Goal: Information Seeking & Learning: Find contact information

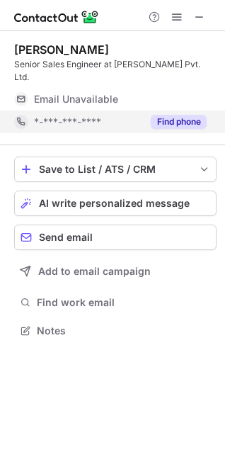
scroll to position [308, 225]
click at [183, 115] on button "Find phone" at bounding box center [179, 122] width 56 height 14
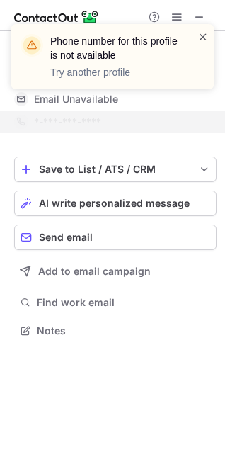
click at [203, 39] on span at bounding box center [203, 37] width 11 height 14
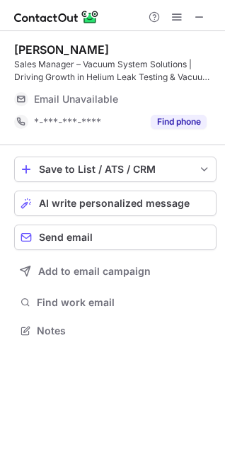
scroll to position [321, 225]
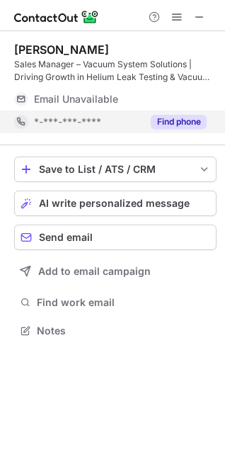
click at [203, 123] on button "Find phone" at bounding box center [179, 122] width 56 height 14
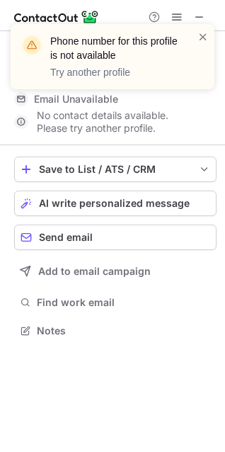
click at [195, 18] on div "Phone number for this profile is not available Try another profile" at bounding box center [112, 62] width 227 height 105
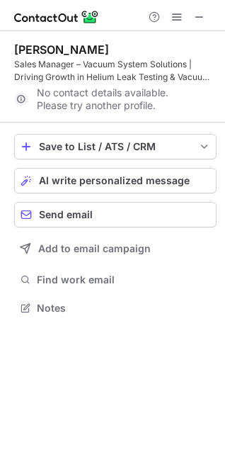
scroll to position [298, 225]
click at [198, 15] on span at bounding box center [199, 16] width 11 height 11
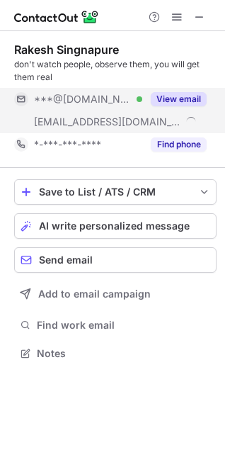
scroll to position [344, 225]
click at [191, 99] on button "View email" at bounding box center [179, 99] width 56 height 14
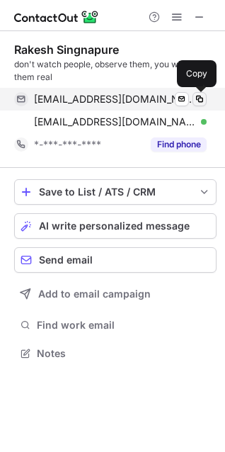
click at [197, 99] on span at bounding box center [199, 98] width 11 height 11
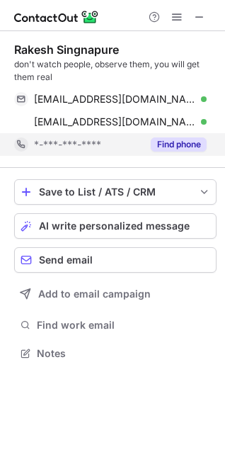
click at [186, 144] on button "Find phone" at bounding box center [179, 144] width 56 height 14
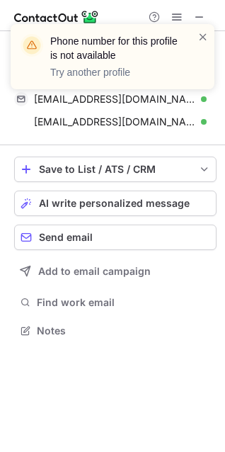
scroll to position [321, 225]
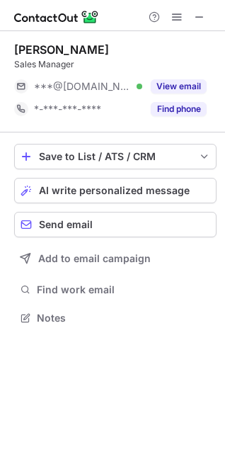
scroll to position [308, 225]
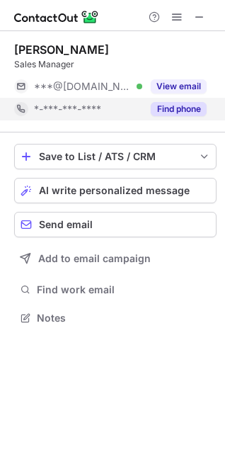
click at [180, 113] on button "Find phone" at bounding box center [179, 109] width 56 height 14
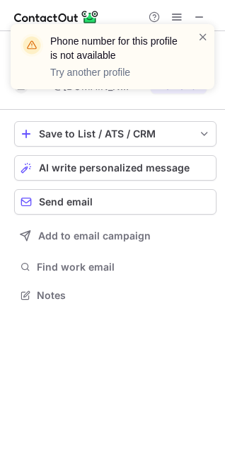
scroll to position [285, 225]
click at [206, 35] on span at bounding box center [203, 37] width 11 height 14
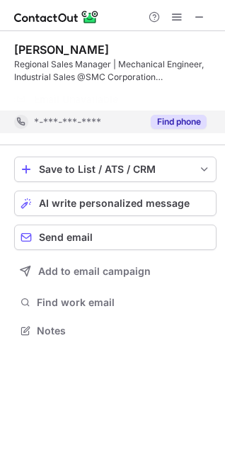
scroll to position [298, 225]
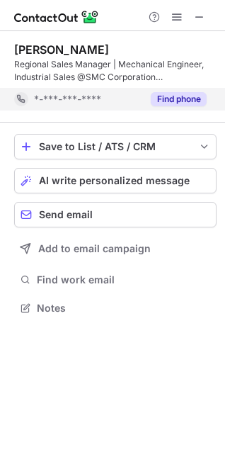
click at [179, 102] on button "Find phone" at bounding box center [179, 99] width 56 height 14
